Goal: Transaction & Acquisition: Purchase product/service

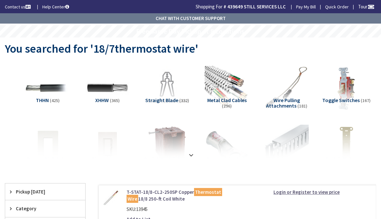
click at [304, 189] on strong "Login or Register to view price" at bounding box center [306, 192] width 66 height 6
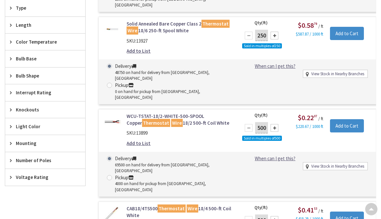
scroll to position [353, 0]
